Goal: Information Seeking & Learning: Find specific page/section

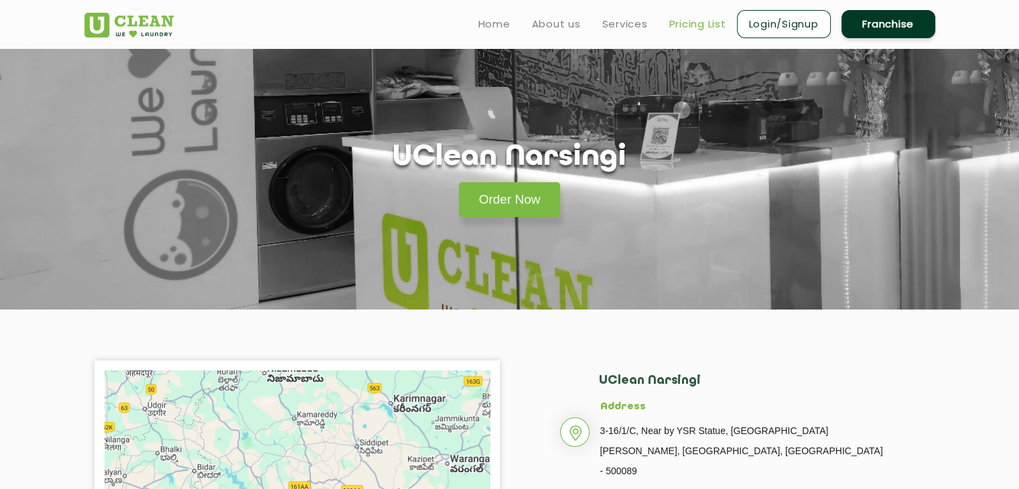
click at [695, 25] on link "Pricing List" at bounding box center [697, 24] width 57 height 16
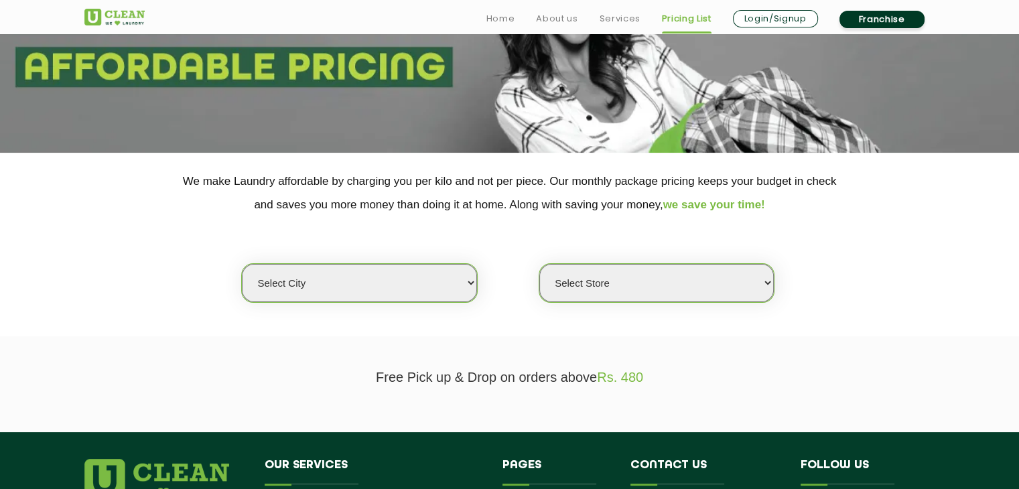
scroll to position [190, 0]
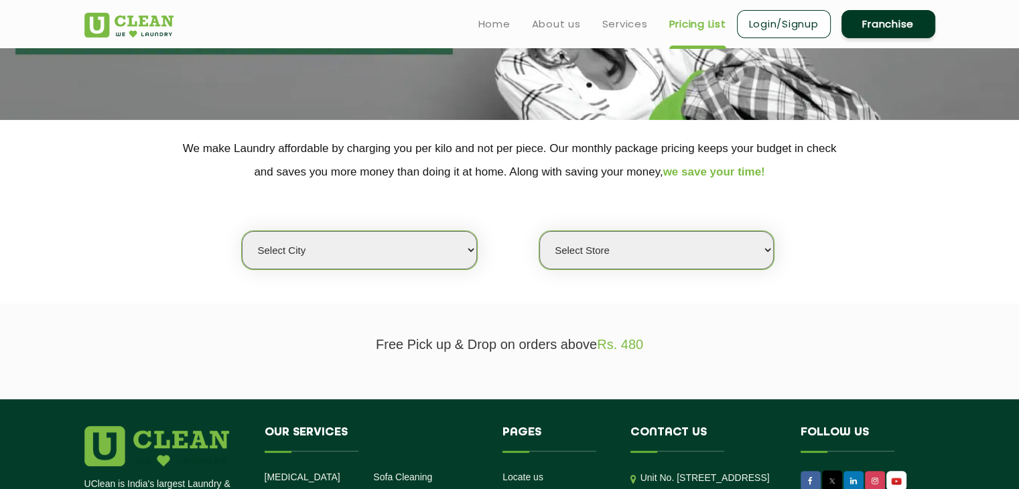
click at [334, 253] on select "Select city [GEOGRAPHIC_DATA] [GEOGRAPHIC_DATA] [GEOGRAPHIC_DATA] [GEOGRAPHIC_D…" at bounding box center [359, 250] width 235 height 38
select select "5"
click at [242, 231] on select "Select city [GEOGRAPHIC_DATA] [GEOGRAPHIC_DATA] [GEOGRAPHIC_DATA] [GEOGRAPHIC_D…" at bounding box center [359, 250] width 235 height 38
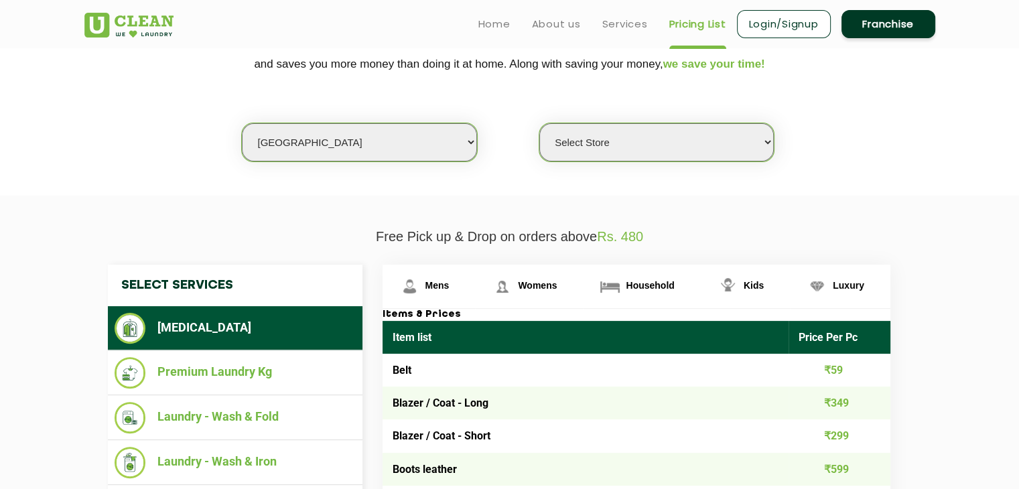
scroll to position [297, 0]
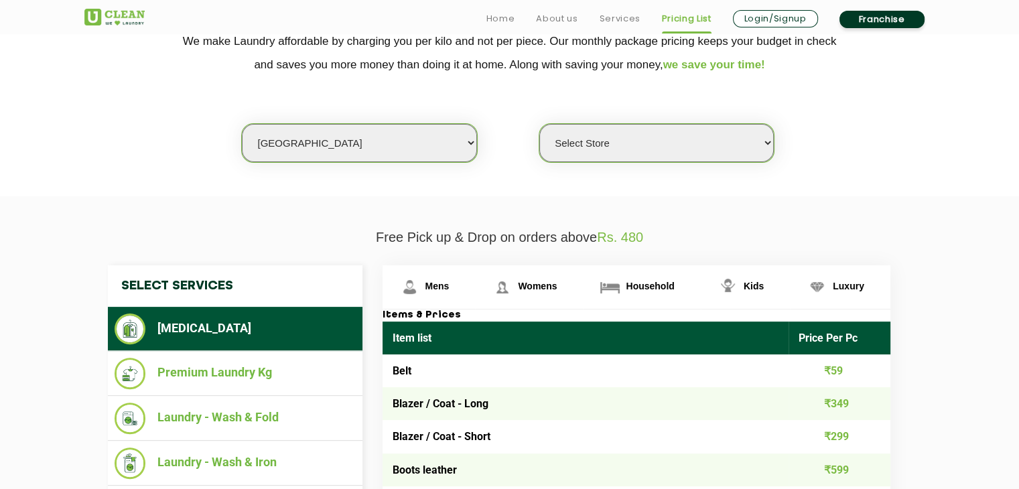
click at [638, 156] on select "Select Store UClean Narsingi UClean Nizampet UClean Sangareddy UClean Gachibowl…" at bounding box center [656, 143] width 235 height 38
click at [539, 124] on select "Select Store UClean Narsingi UClean Nizampet UClean Sangareddy UClean Gachibowl…" at bounding box center [656, 143] width 235 height 38
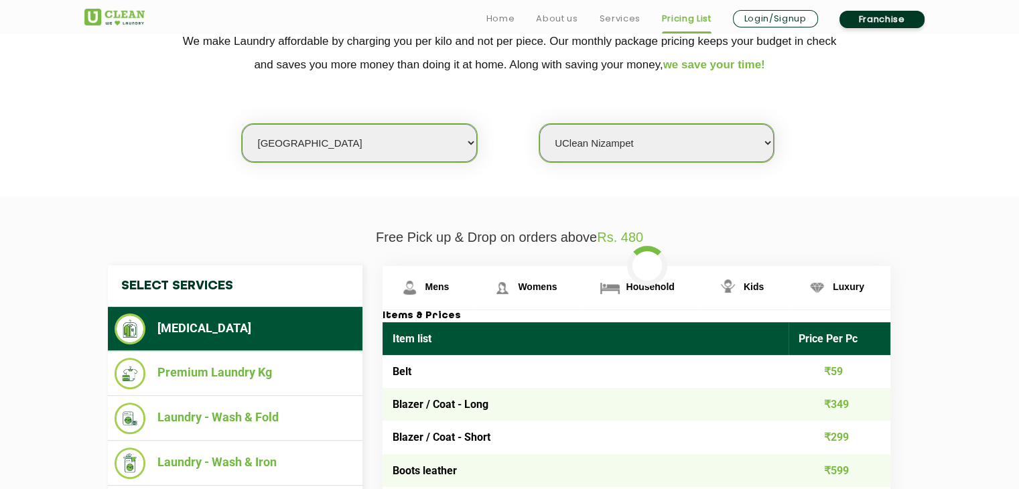
click at [627, 137] on select "Select Store UClean Narsingi UClean Nizampet UClean Sangareddy UClean Gachibowl…" at bounding box center [656, 143] width 235 height 38
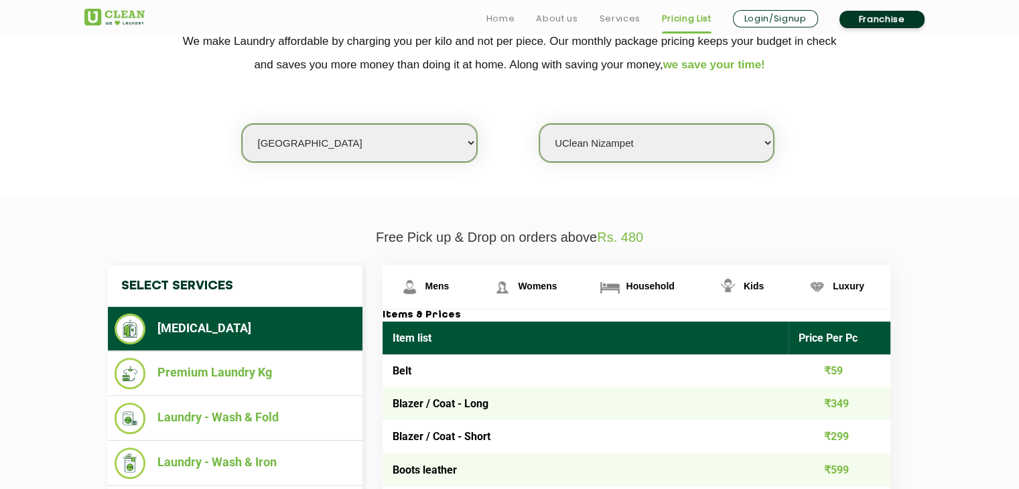
select select "382"
click at [539, 124] on select "Select Store UClean Narsingi UClean Nizampet UClean Sangareddy UClean Gachibowl…" at bounding box center [656, 143] width 235 height 38
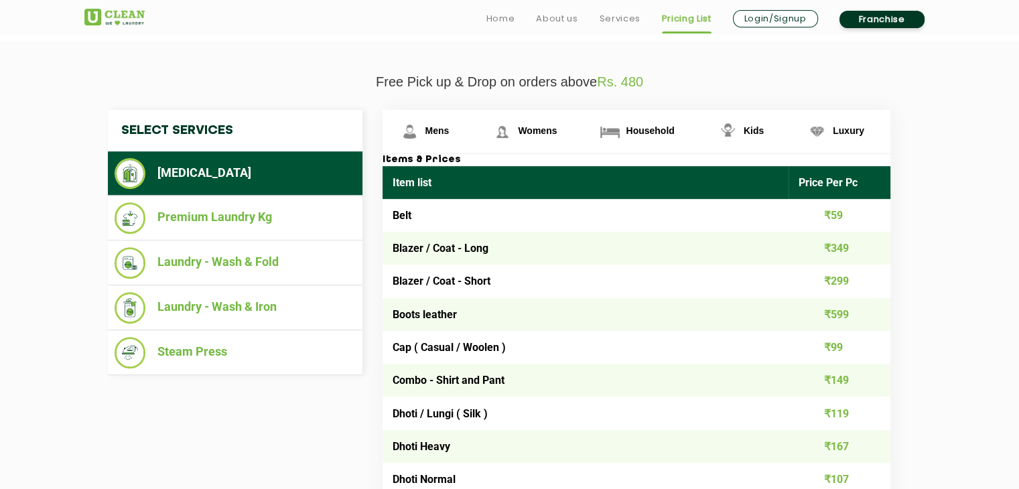
scroll to position [485, 0]
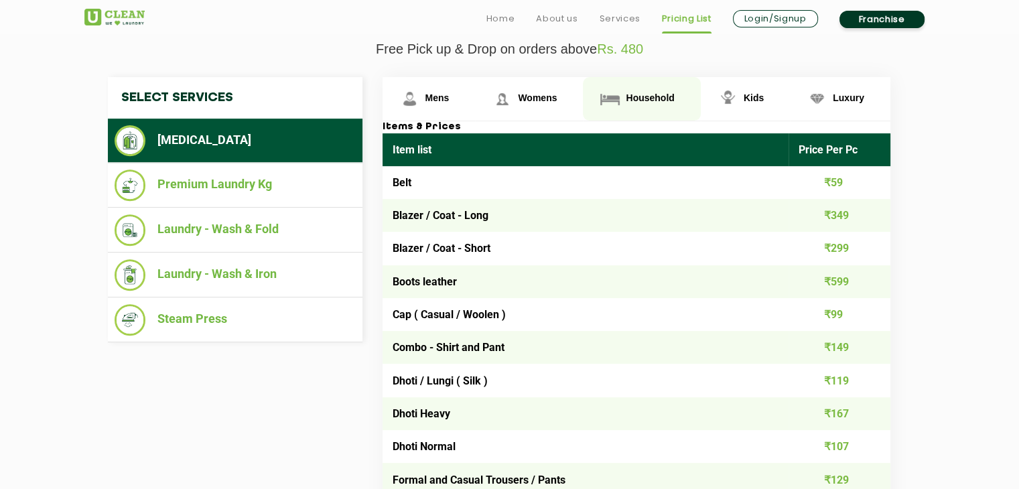
click at [647, 89] on link "Household" at bounding box center [641, 99] width 117 height 44
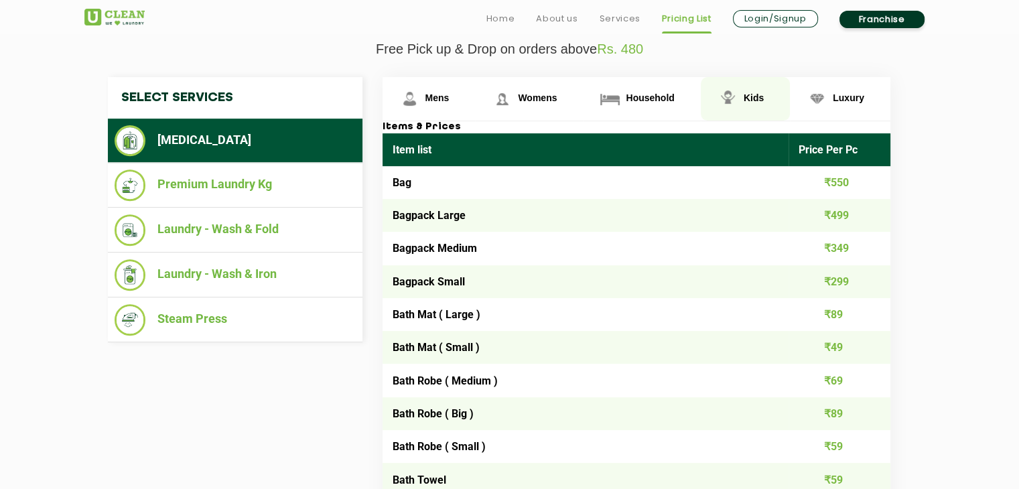
click at [730, 110] on link "Kids" at bounding box center [745, 99] width 89 height 44
